Goal: Navigation & Orientation: Find specific page/section

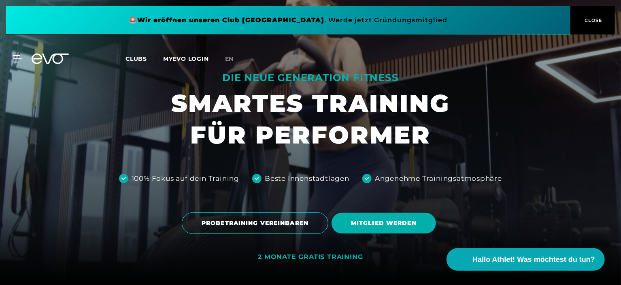
click at [593, 20] on span "CLOSE" at bounding box center [593, 20] width 20 height 7
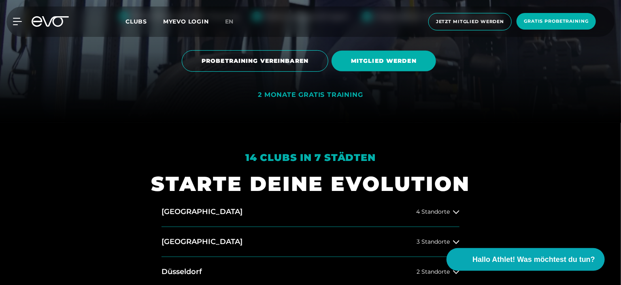
scroll to position [243, 0]
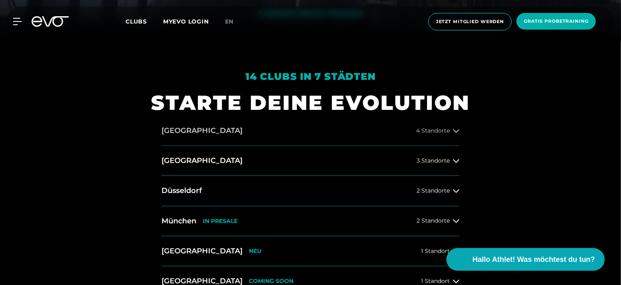
click at [455, 129] on icon at bounding box center [456, 131] width 6 height 6
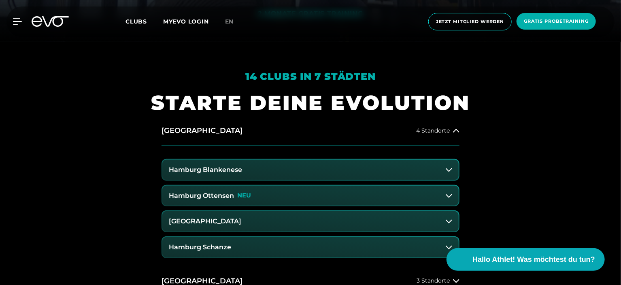
click at [217, 192] on h3 "Hamburg Ottensen" at bounding box center [201, 195] width 65 height 7
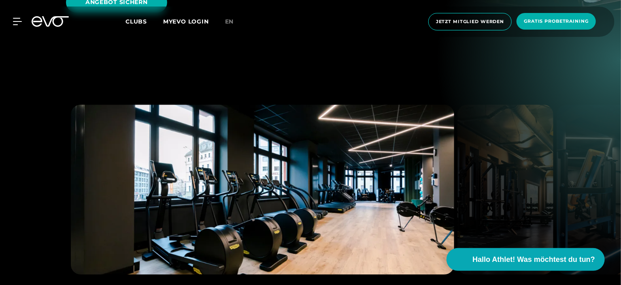
scroll to position [1174, 0]
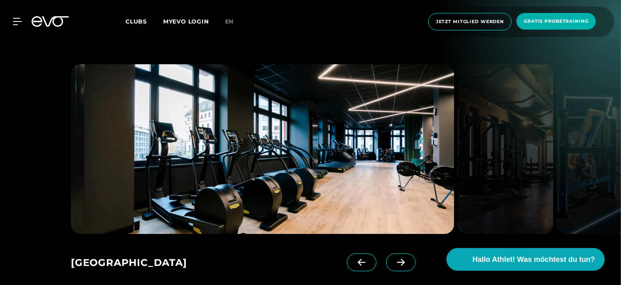
click at [394, 258] on icon at bounding box center [401, 261] width 14 height 7
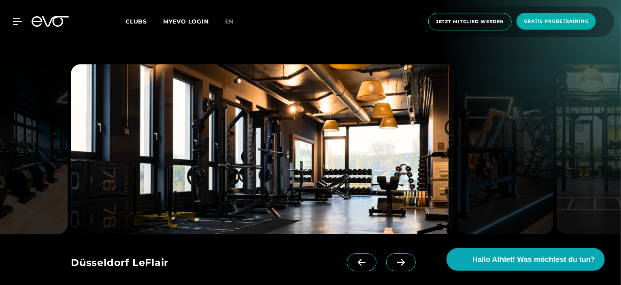
click at [394, 258] on icon at bounding box center [401, 261] width 14 height 7
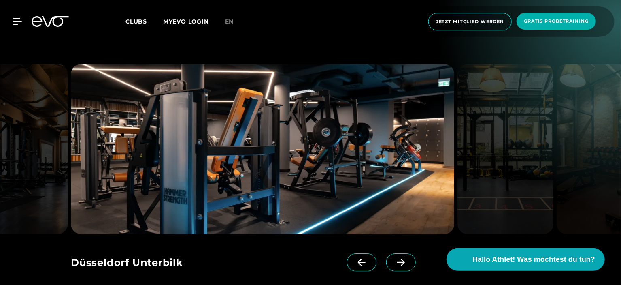
click at [394, 258] on icon at bounding box center [401, 261] width 14 height 7
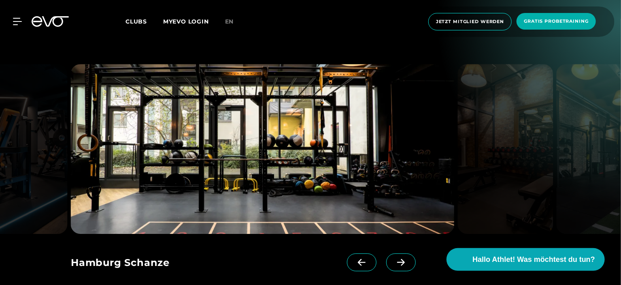
click at [394, 258] on icon at bounding box center [401, 261] width 14 height 7
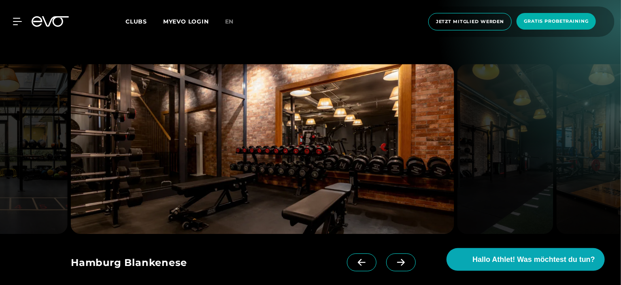
click at [358, 259] on icon at bounding box center [362, 262] width 8 height 7
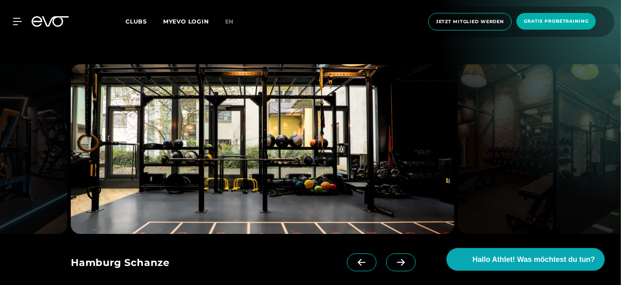
click at [394, 258] on icon at bounding box center [401, 261] width 14 height 7
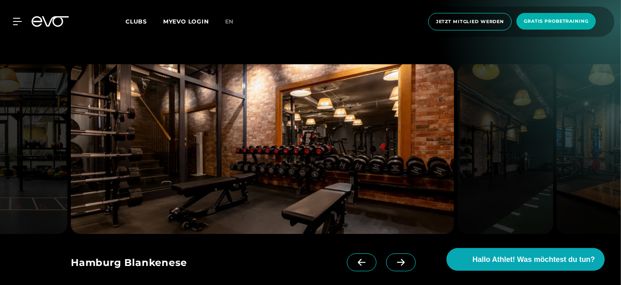
click at [394, 258] on icon at bounding box center [401, 261] width 14 height 7
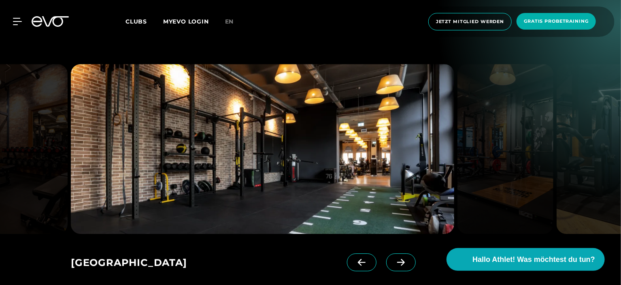
click at [394, 258] on icon at bounding box center [401, 261] width 14 height 7
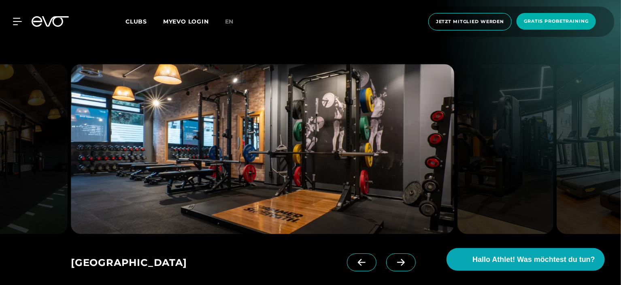
click at [394, 258] on icon at bounding box center [401, 261] width 14 height 7
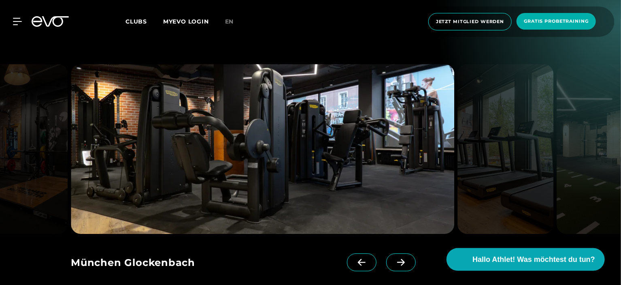
click at [394, 258] on icon at bounding box center [401, 261] width 14 height 7
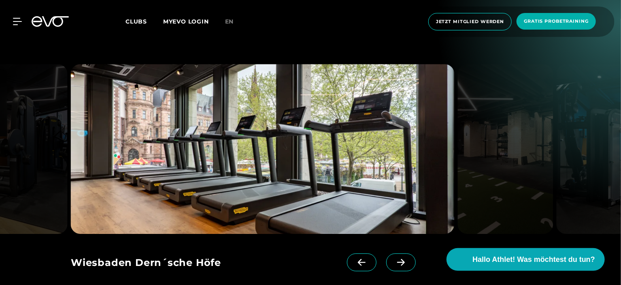
click at [394, 258] on icon at bounding box center [401, 261] width 14 height 7
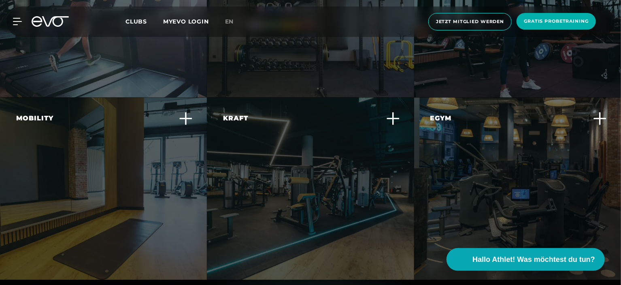
scroll to position [2429, 0]
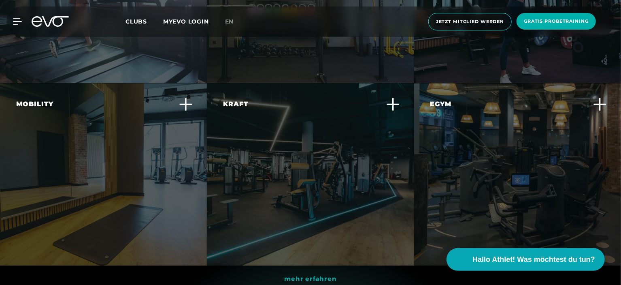
click at [394, 97] on icon at bounding box center [393, 104] width 14 height 14
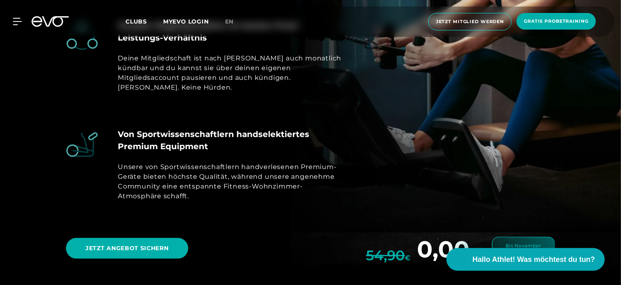
scroll to position [3077, 0]
